Goal: Information Seeking & Learning: Learn about a topic

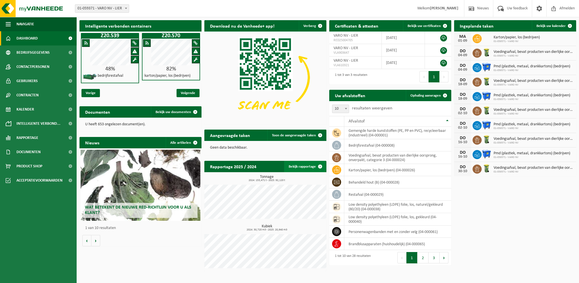
click at [303, 169] on link "Bekijk rapportage" at bounding box center [305, 166] width 42 height 11
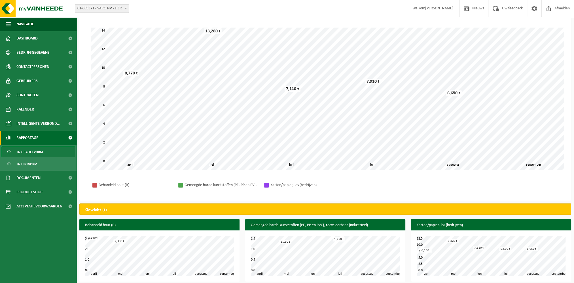
scroll to position [35, 0]
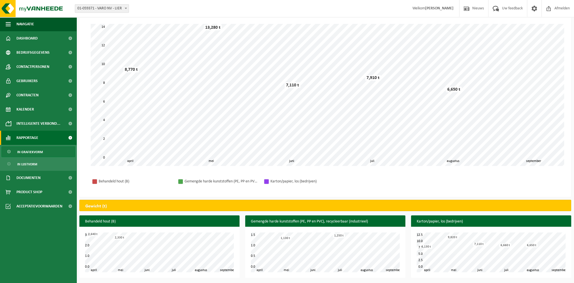
click at [126, 219] on h3 "Behandeld hout (B)" at bounding box center [159, 221] width 160 height 12
click at [28, 34] on span "Dashboard" at bounding box center [26, 38] width 21 height 14
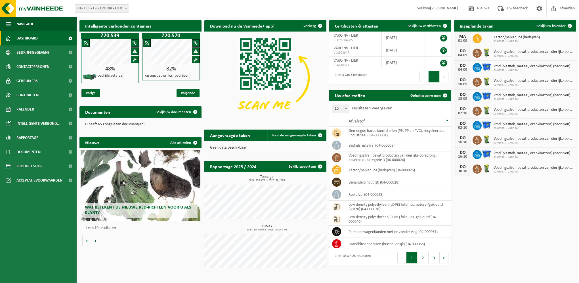
click at [152, 205] on span "Wat betekent de nieuwe RED-richtlijn voor u als klant?" at bounding box center [138, 210] width 106 height 10
